Goal: Task Accomplishment & Management: Use online tool/utility

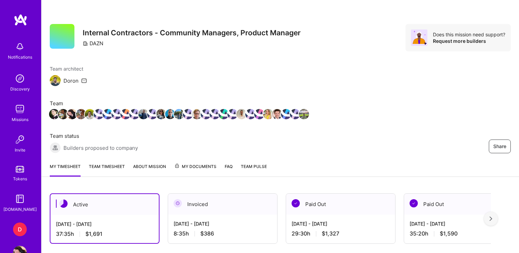
scroll to position [168, 0]
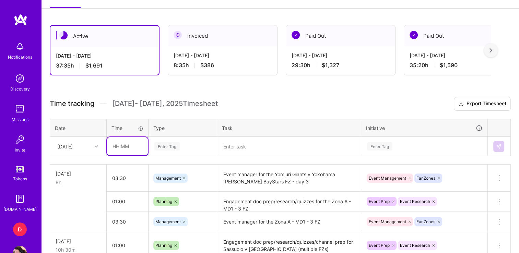
click at [119, 145] on input "text" at bounding box center [127, 146] width 41 height 18
click at [93, 142] on div at bounding box center [97, 146] width 11 height 9
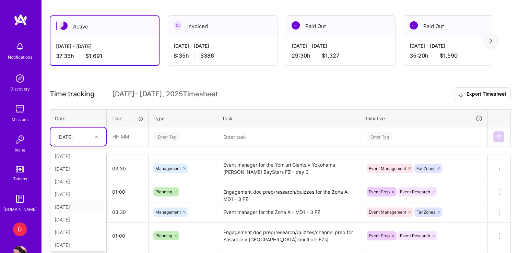
scroll to position [1, 0]
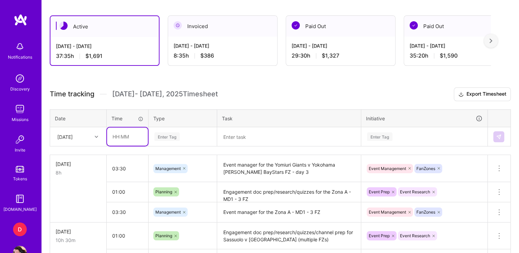
click at [114, 133] on input "text" at bounding box center [127, 137] width 41 height 18
type input "01:00"
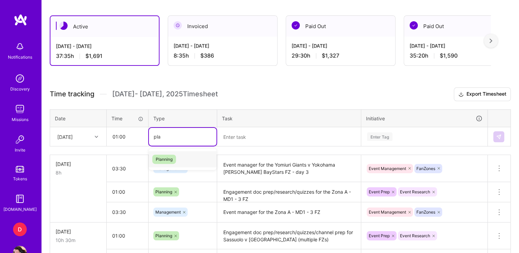
type input "plan"
click at [166, 156] on span "Planning" at bounding box center [164, 159] width 24 height 9
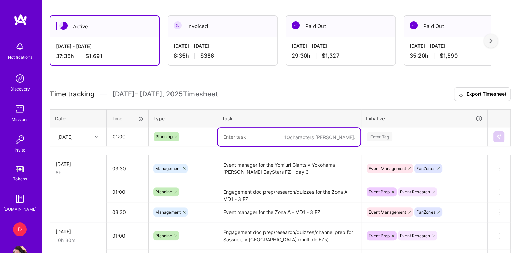
click at [241, 135] on textarea at bounding box center [289, 137] width 142 height 18
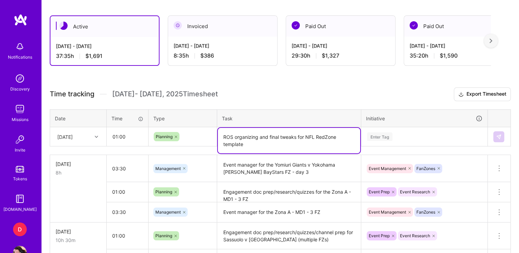
type textarea "ROS organizing and final tweaks for NFL RedZone template"
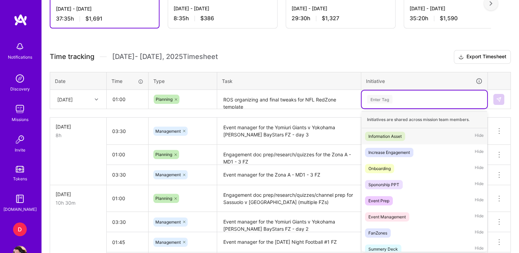
scroll to position [215, 0]
click at [388, 202] on div "Event Prep" at bounding box center [378, 200] width 21 height 7
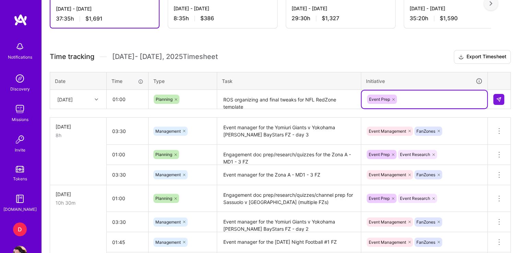
click at [419, 98] on div "Event Prep" at bounding box center [424, 99] width 116 height 11
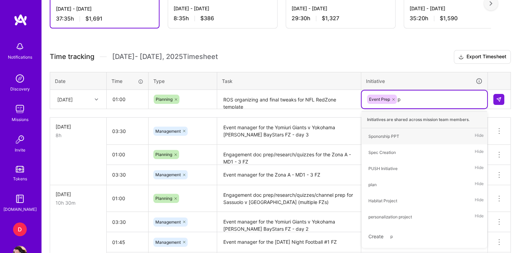
type input "pl"
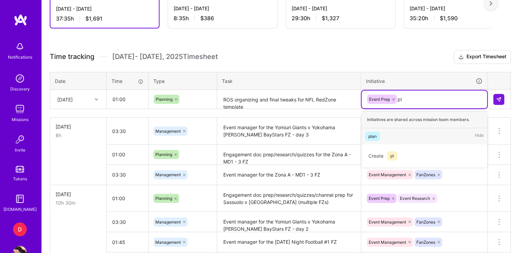
click at [371, 134] on div "plan" at bounding box center [372, 136] width 8 height 7
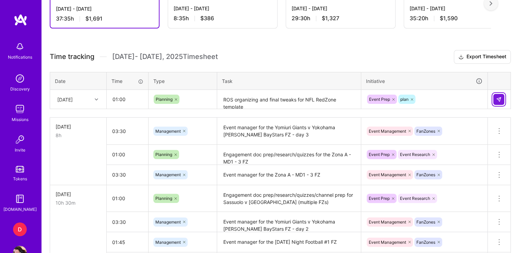
click at [500, 98] on img at bounding box center [498, 99] width 5 height 5
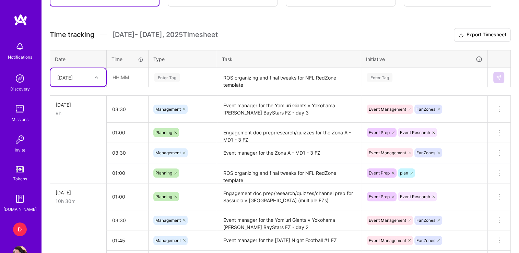
scroll to position [238, 0]
